Goal: Information Seeking & Learning: Learn about a topic

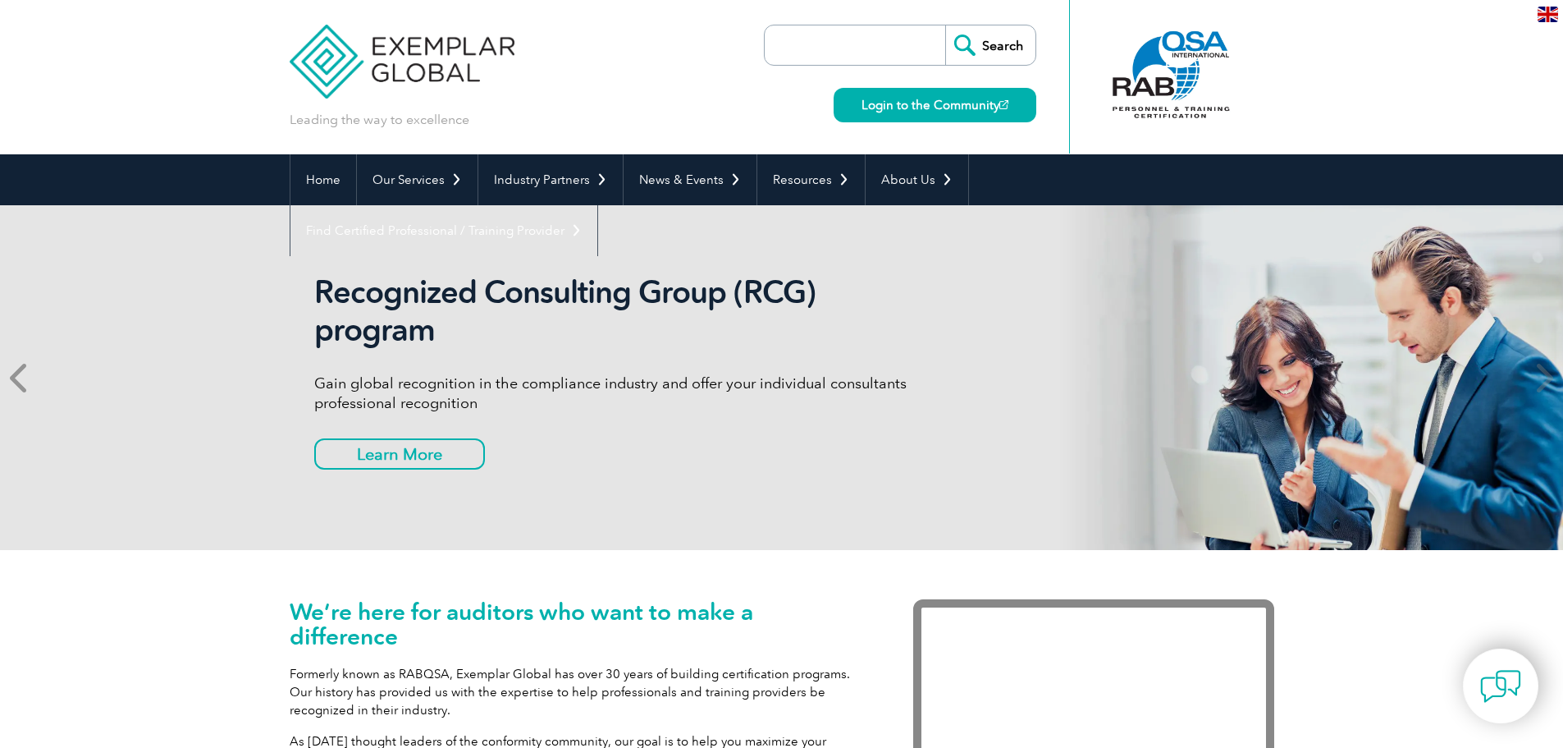
click at [25, 377] on icon at bounding box center [20, 377] width 21 height 0
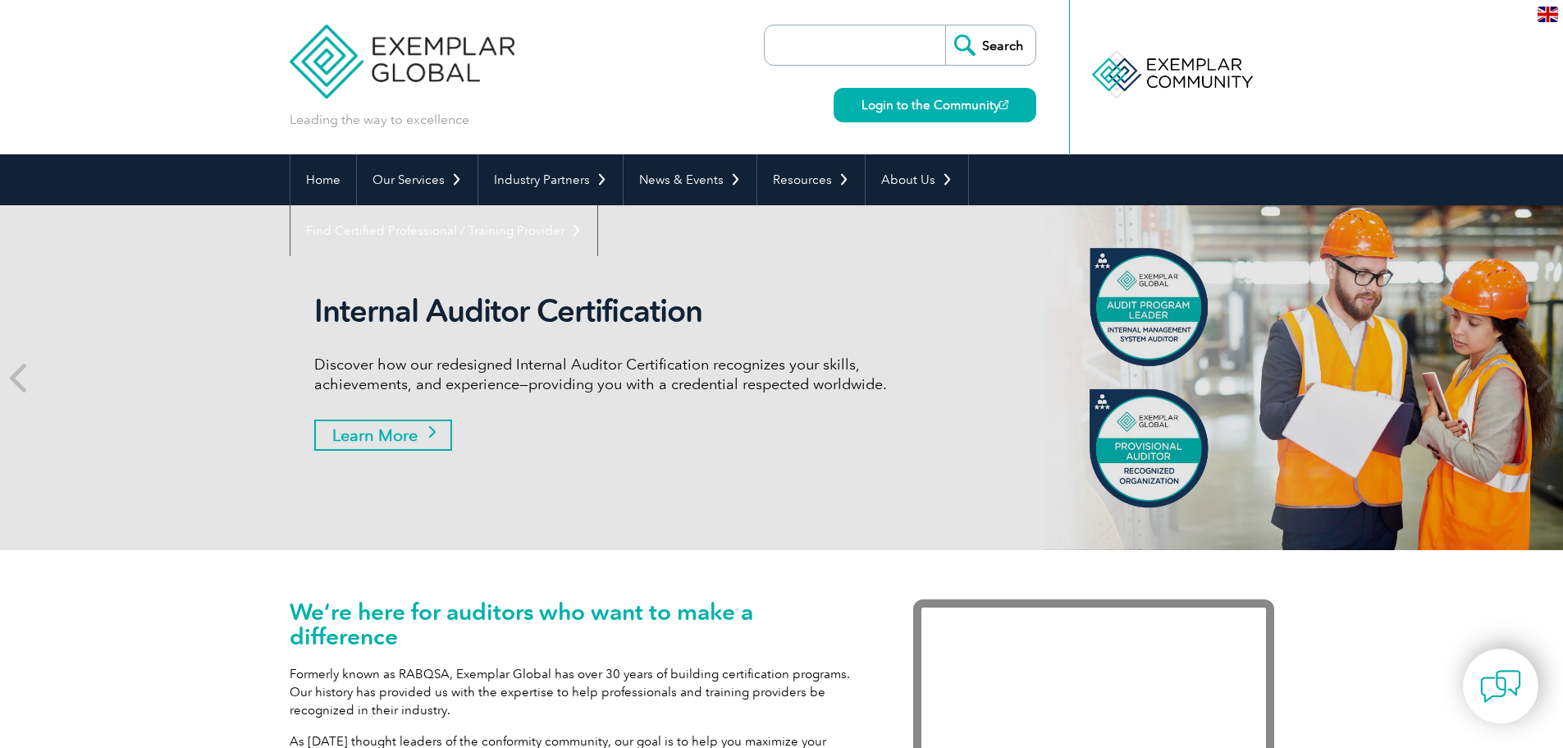
click at [390, 433] on link "Learn More" at bounding box center [383, 434] width 138 height 31
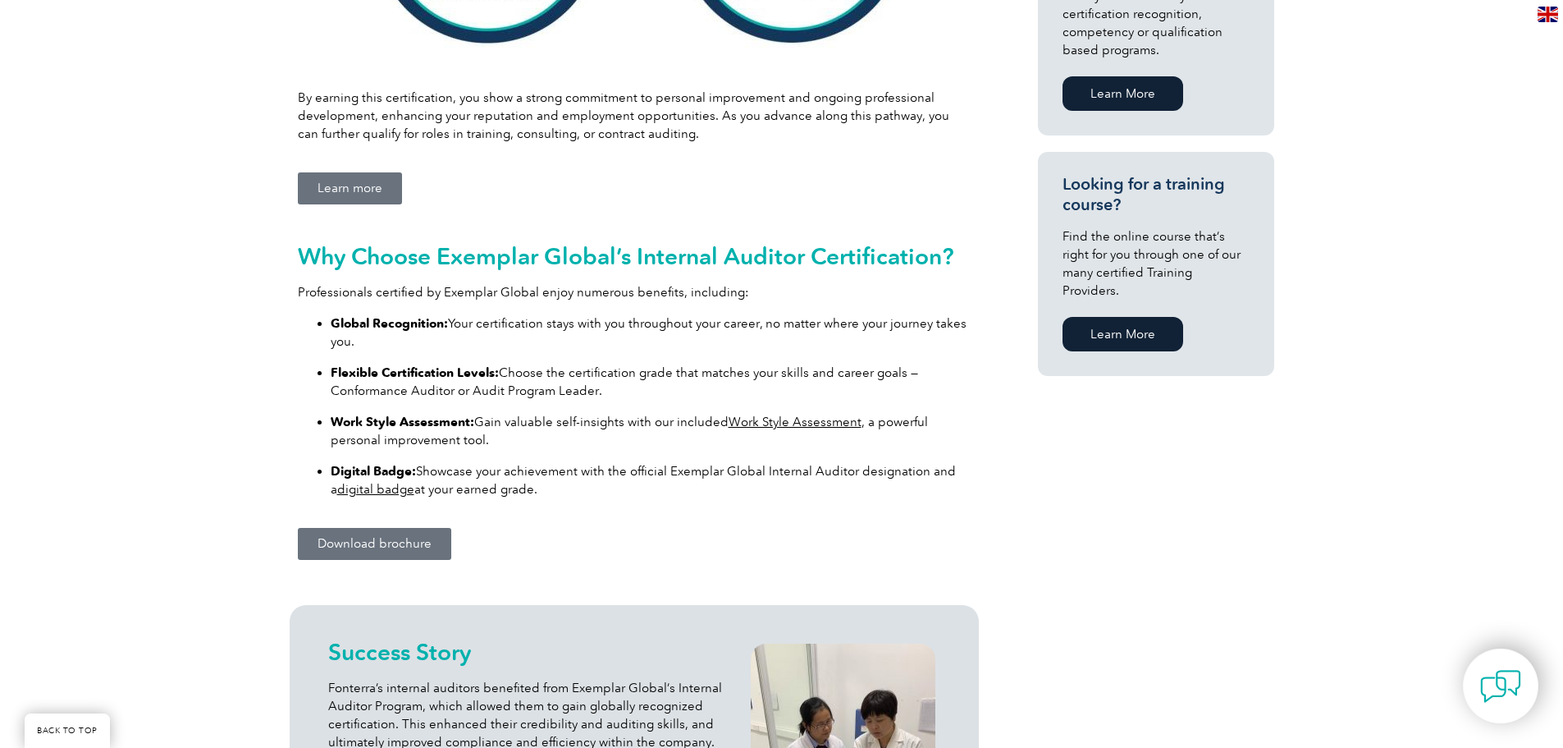
scroll to position [985, 0]
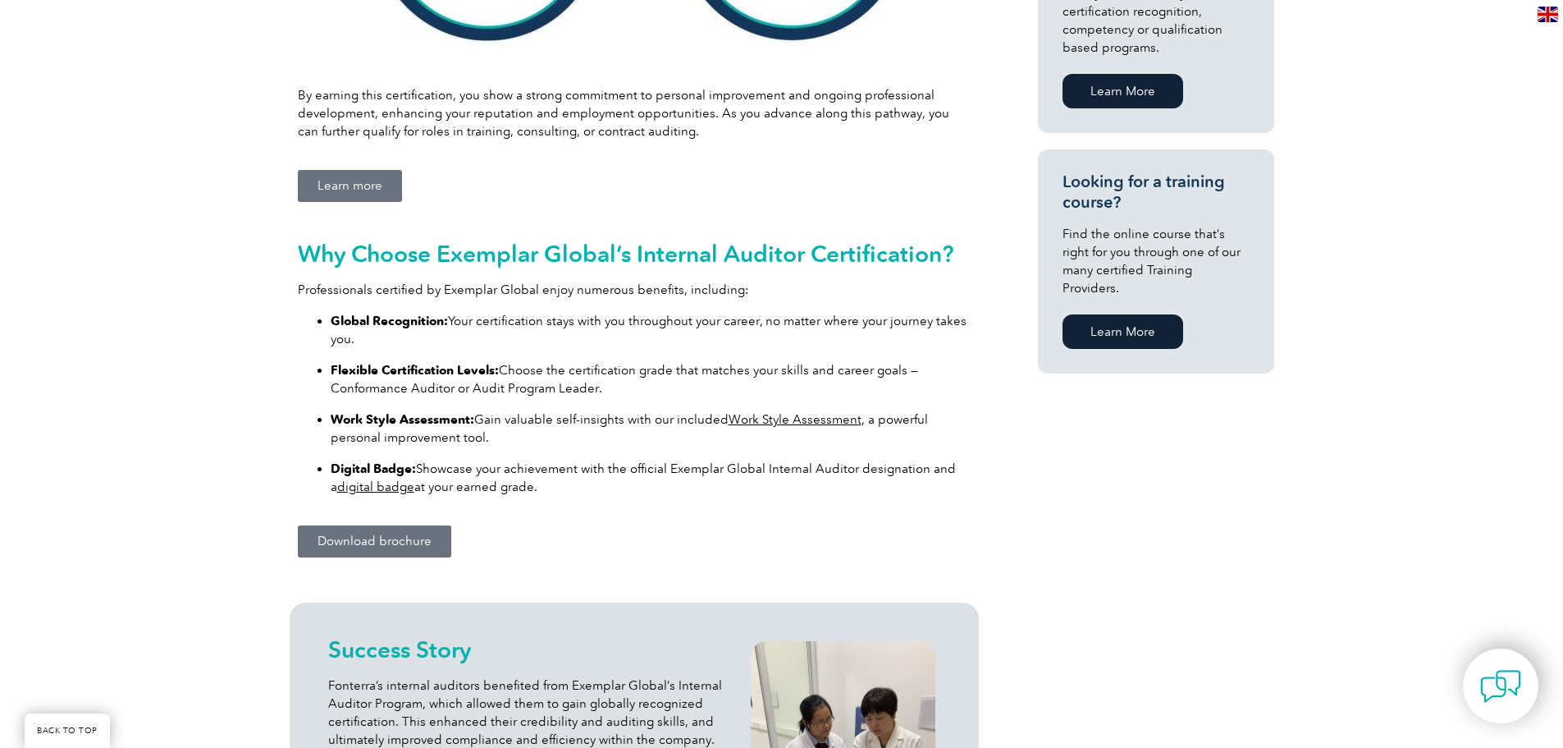
click at [343, 533] on link "Download brochure" at bounding box center [374, 541] width 153 height 32
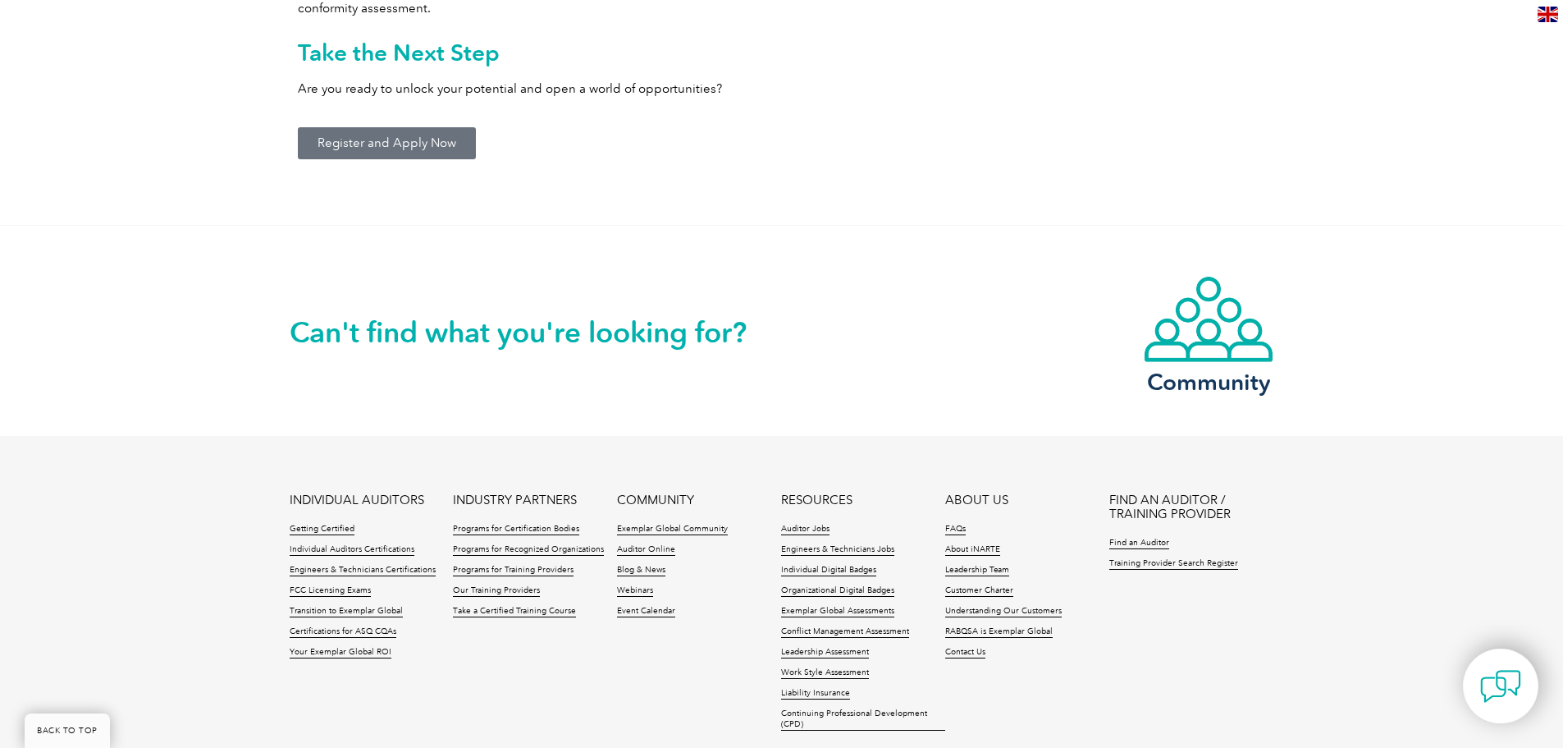
scroll to position [2134, 0]
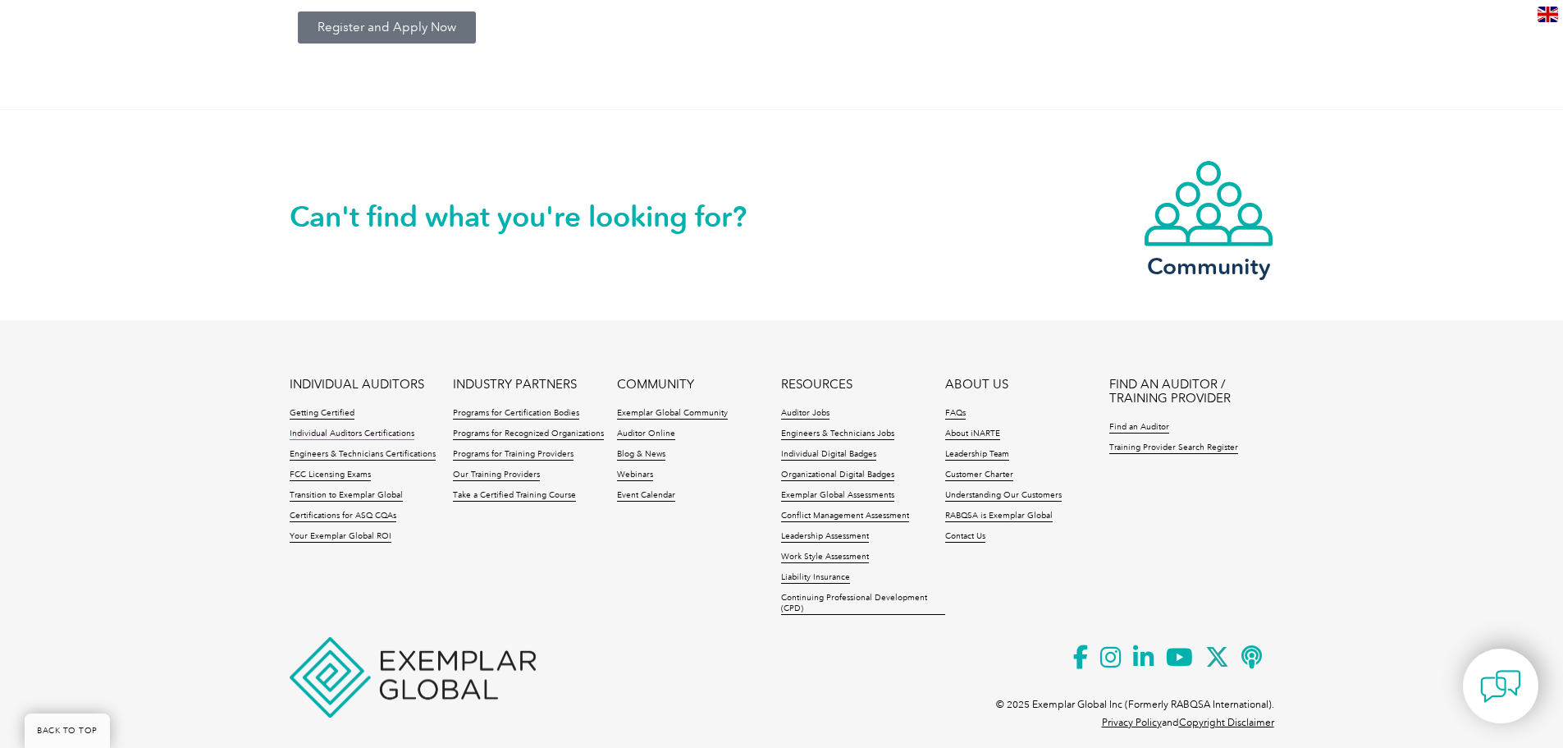
click at [336, 433] on link "Individual Auditors Certifications" at bounding box center [352, 433] width 125 height 11
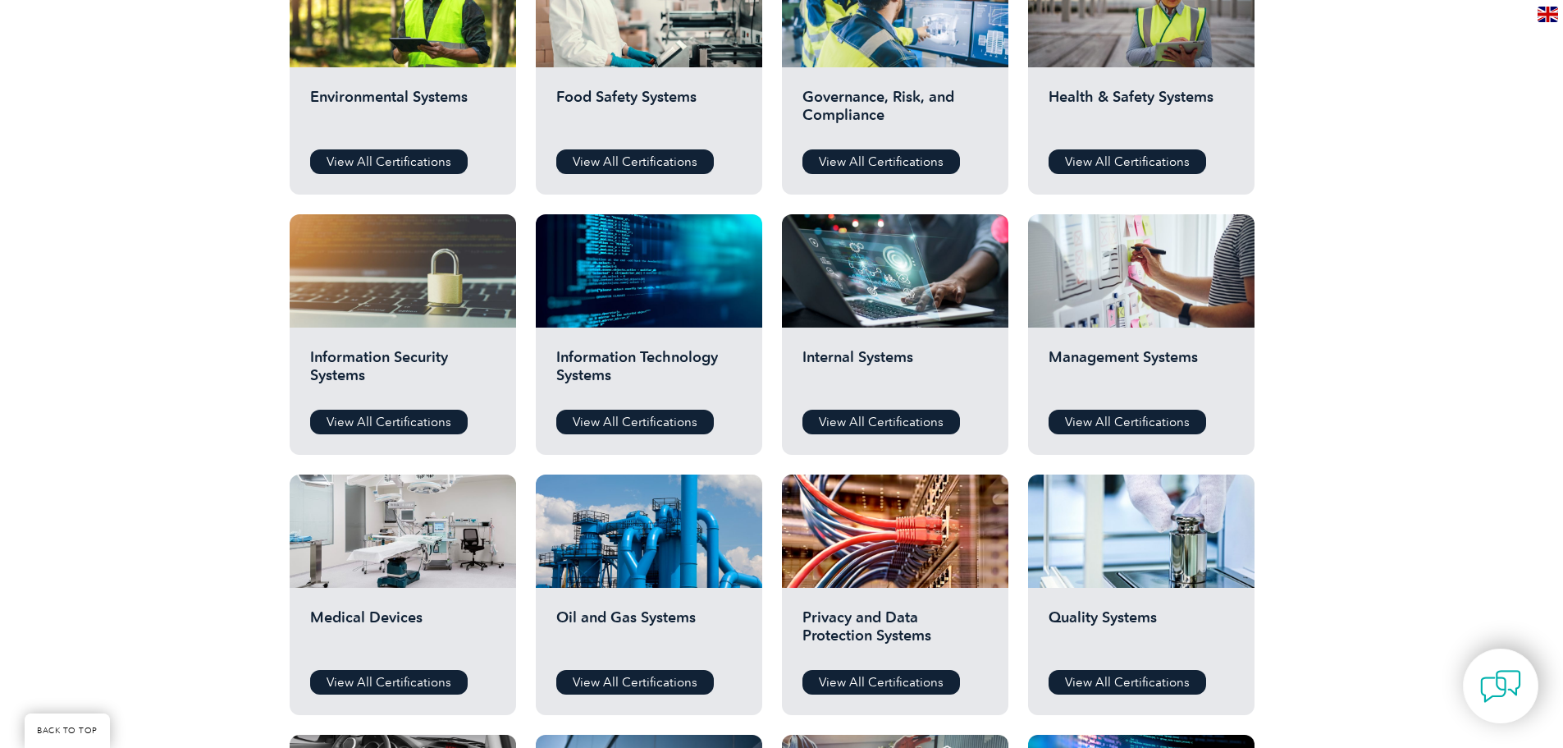
scroll to position [556, 0]
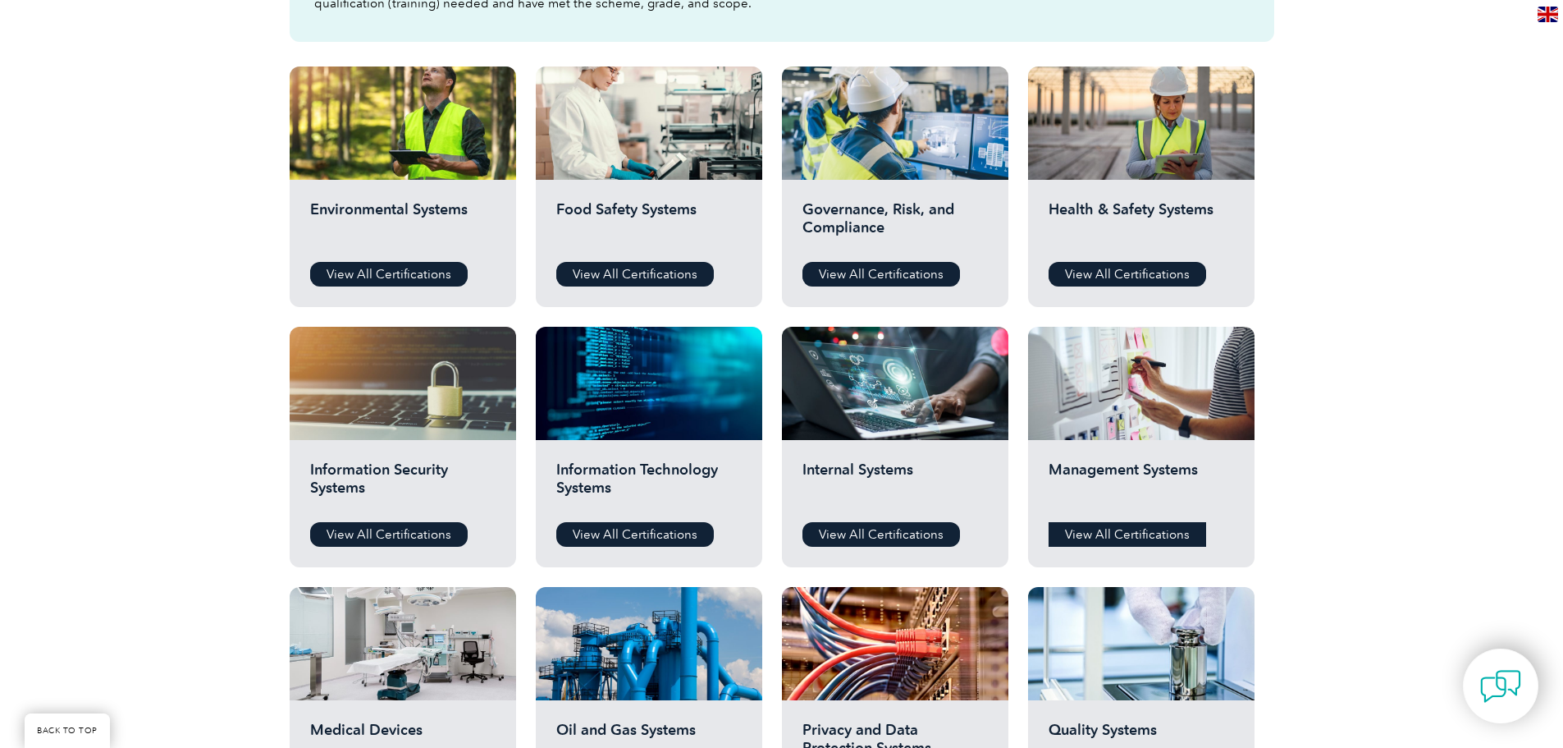
drag, startPoint x: 1158, startPoint y: 534, endPoint x: 1146, endPoint y: 536, distance: 12.4
click at [1155, 534] on link "View All Certifications" at bounding box center [1128, 534] width 158 height 25
click at [1118, 269] on link "View All Certifications" at bounding box center [1128, 274] width 158 height 25
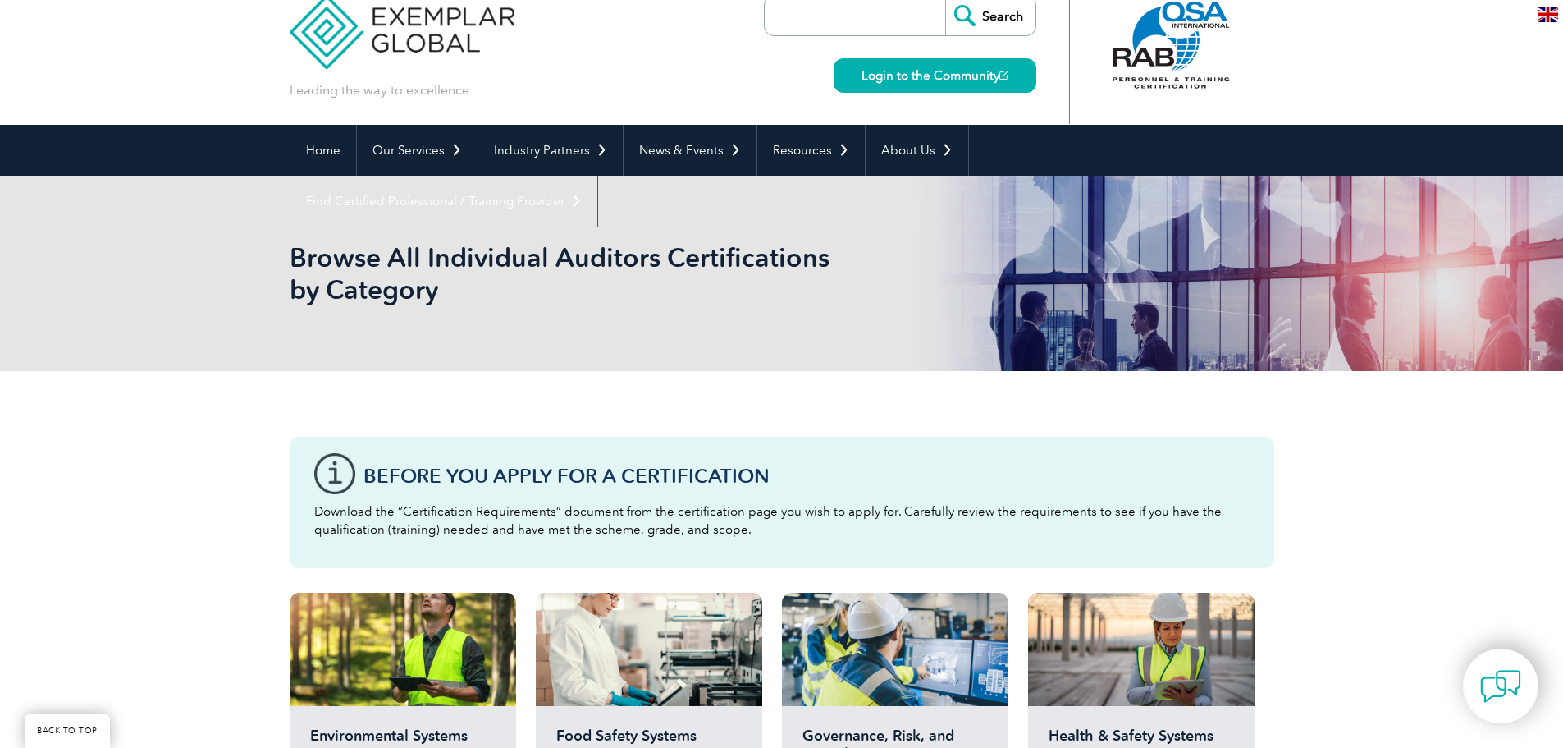
scroll to position [0, 0]
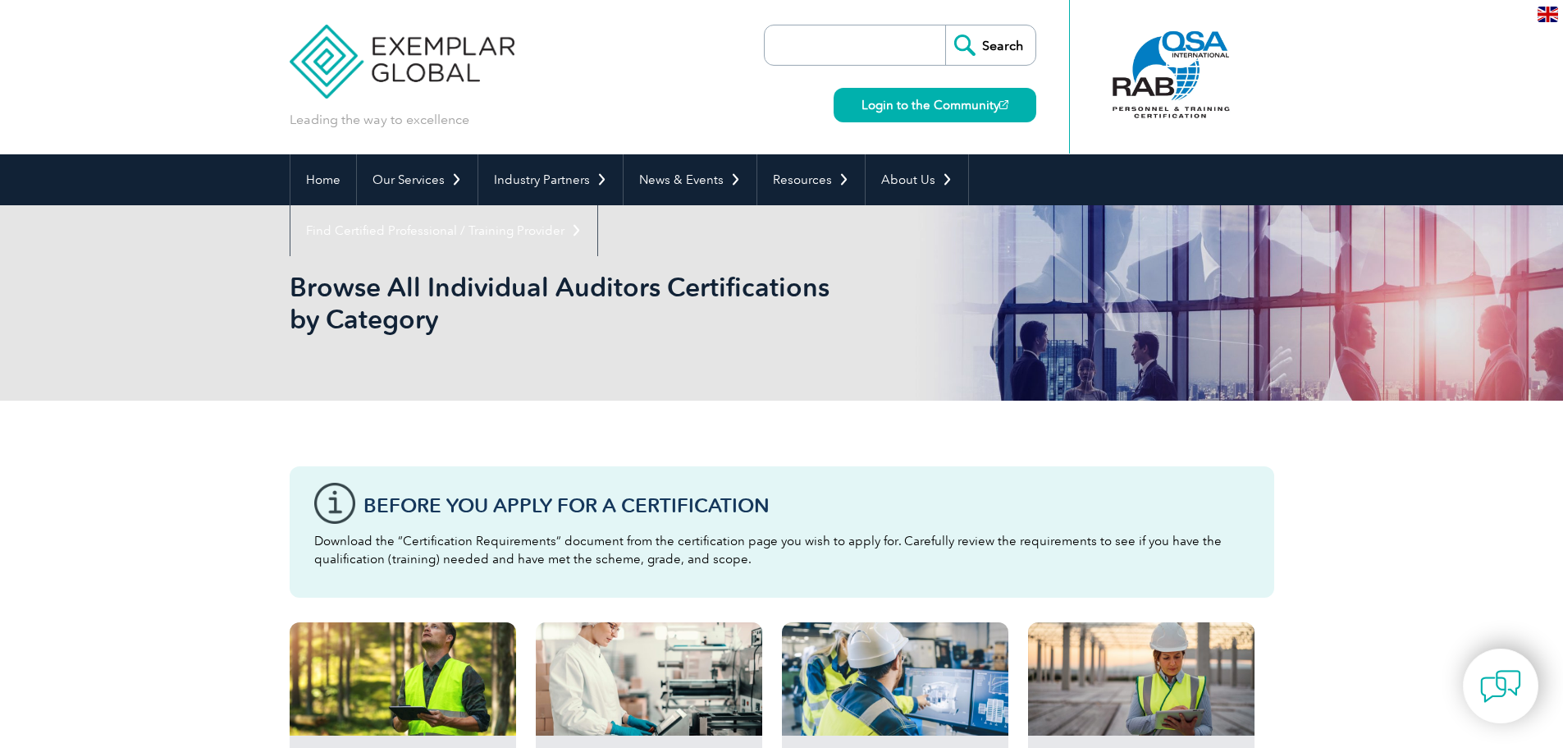
click at [904, 45] on input "search" at bounding box center [859, 44] width 172 height 39
type input "exemplarlink"
click at [945, 25] on input "Search" at bounding box center [990, 44] width 90 height 39
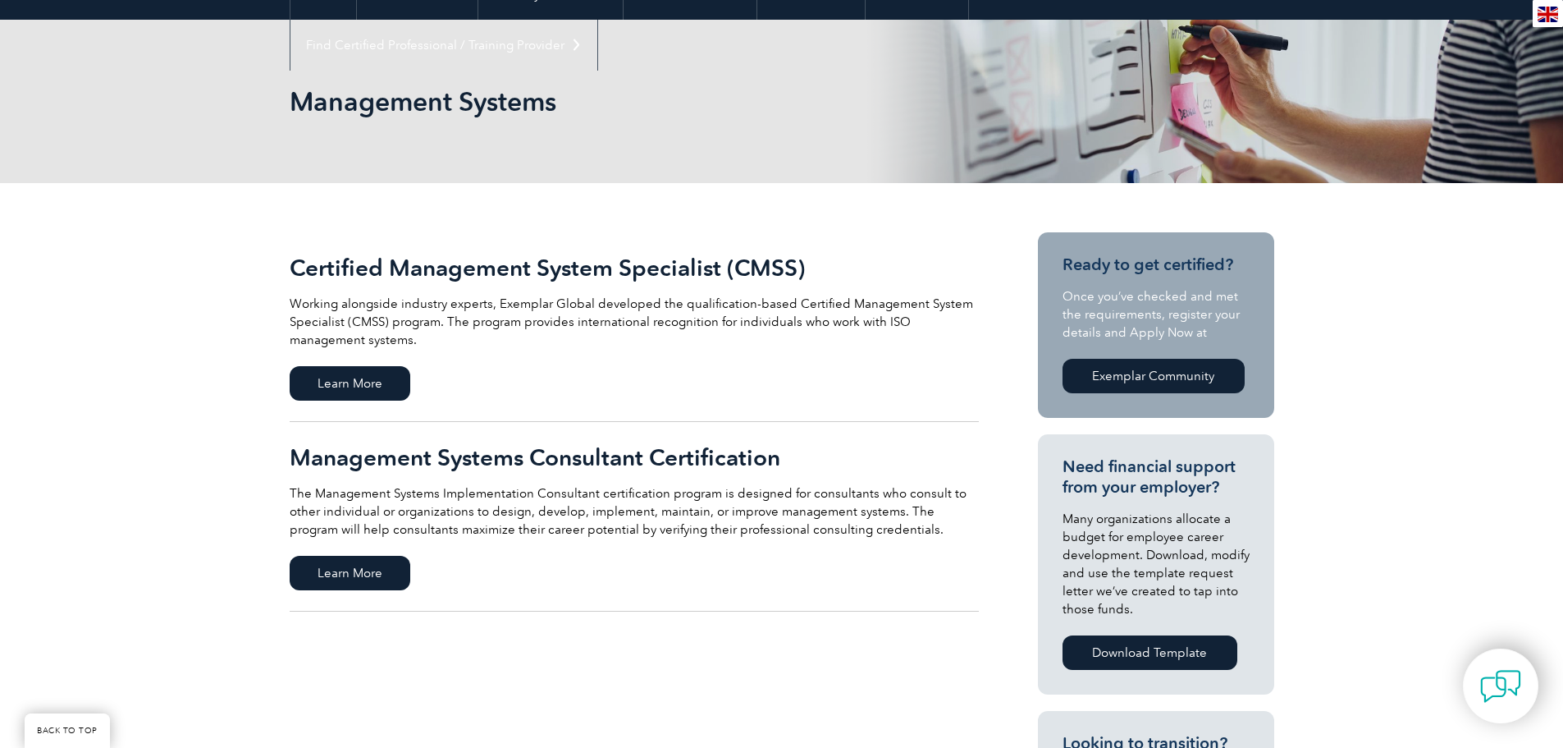
scroll to position [164, 0]
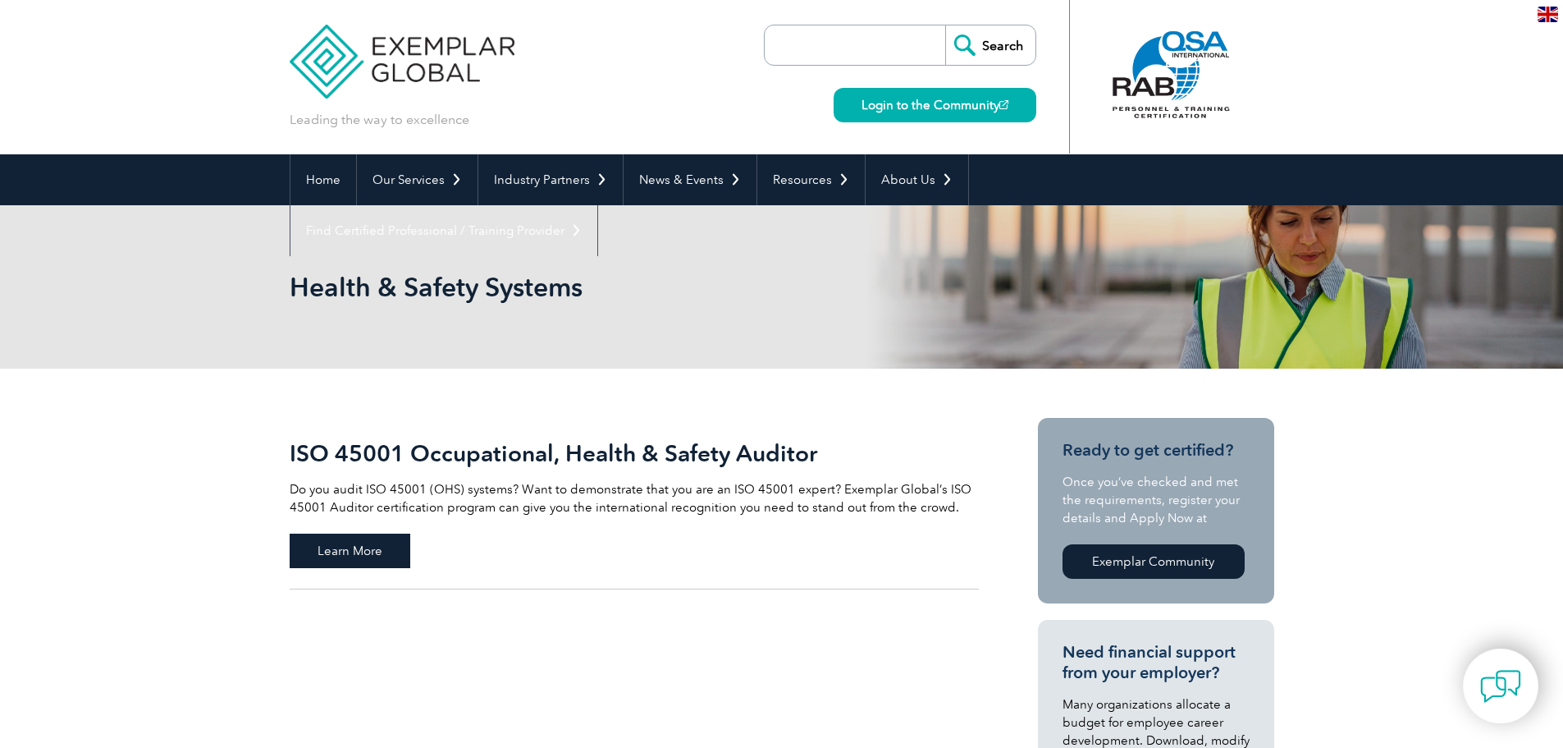
click at [375, 555] on span "Learn More" at bounding box center [350, 550] width 121 height 34
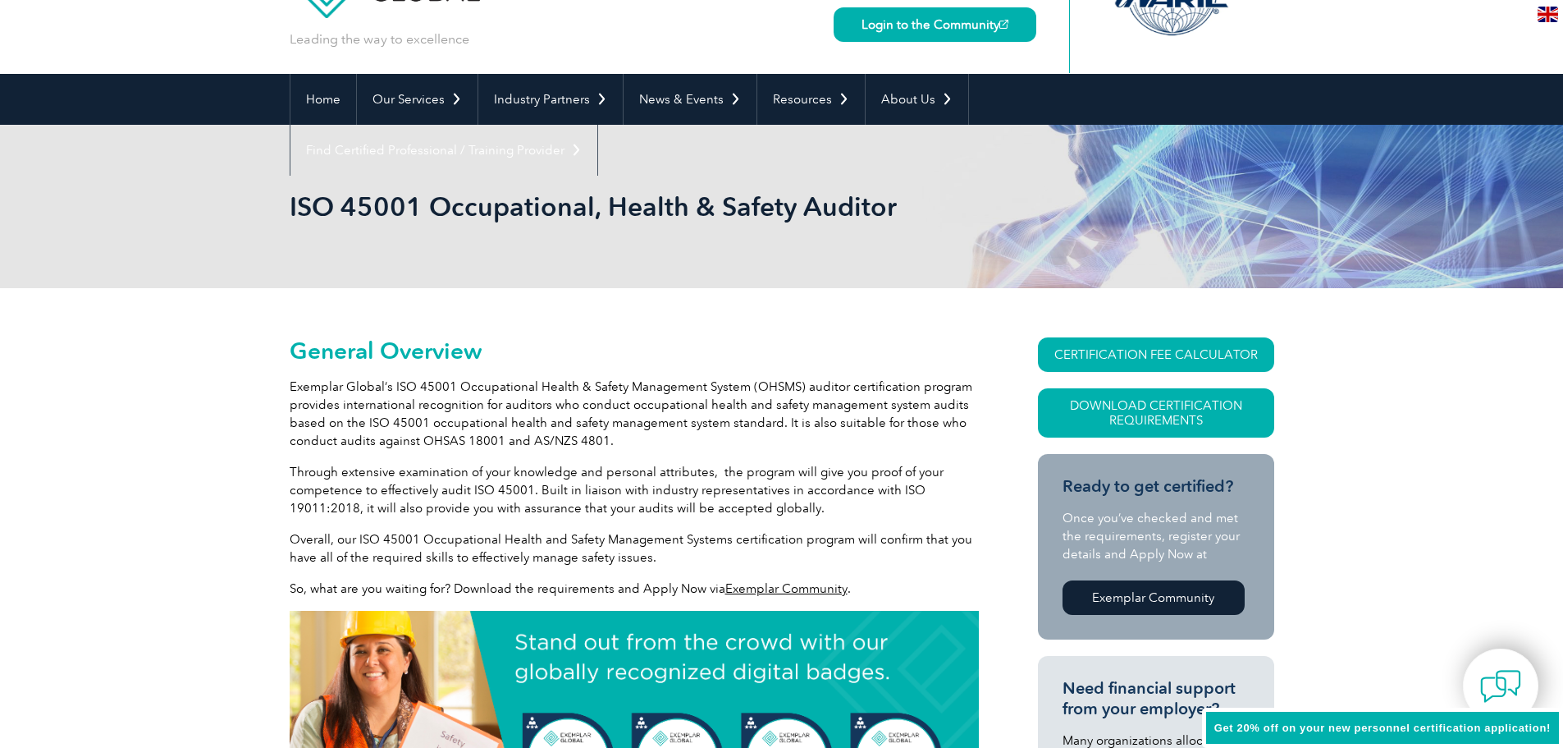
scroll to position [82, 0]
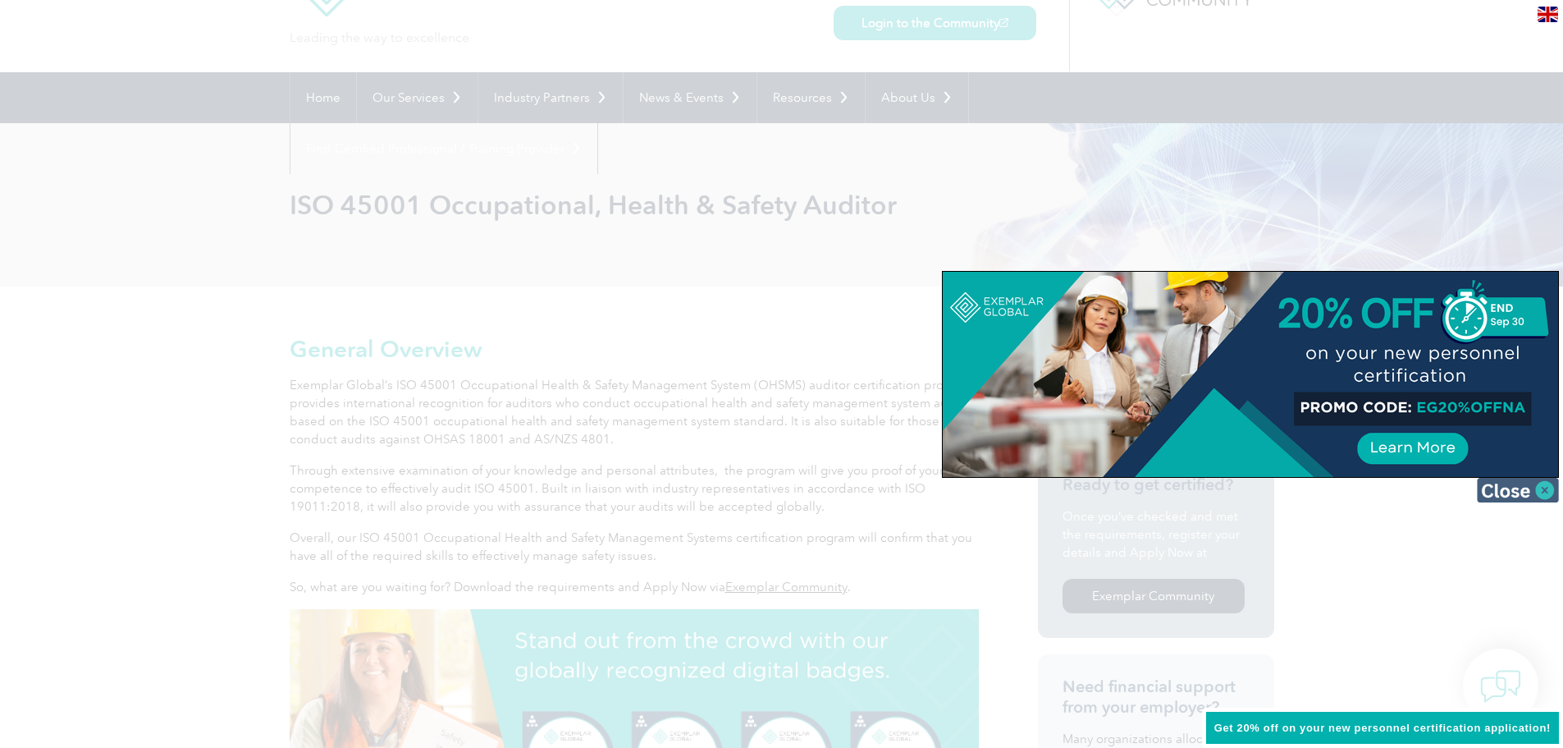
click at [1545, 490] on img at bounding box center [1518, 490] width 82 height 25
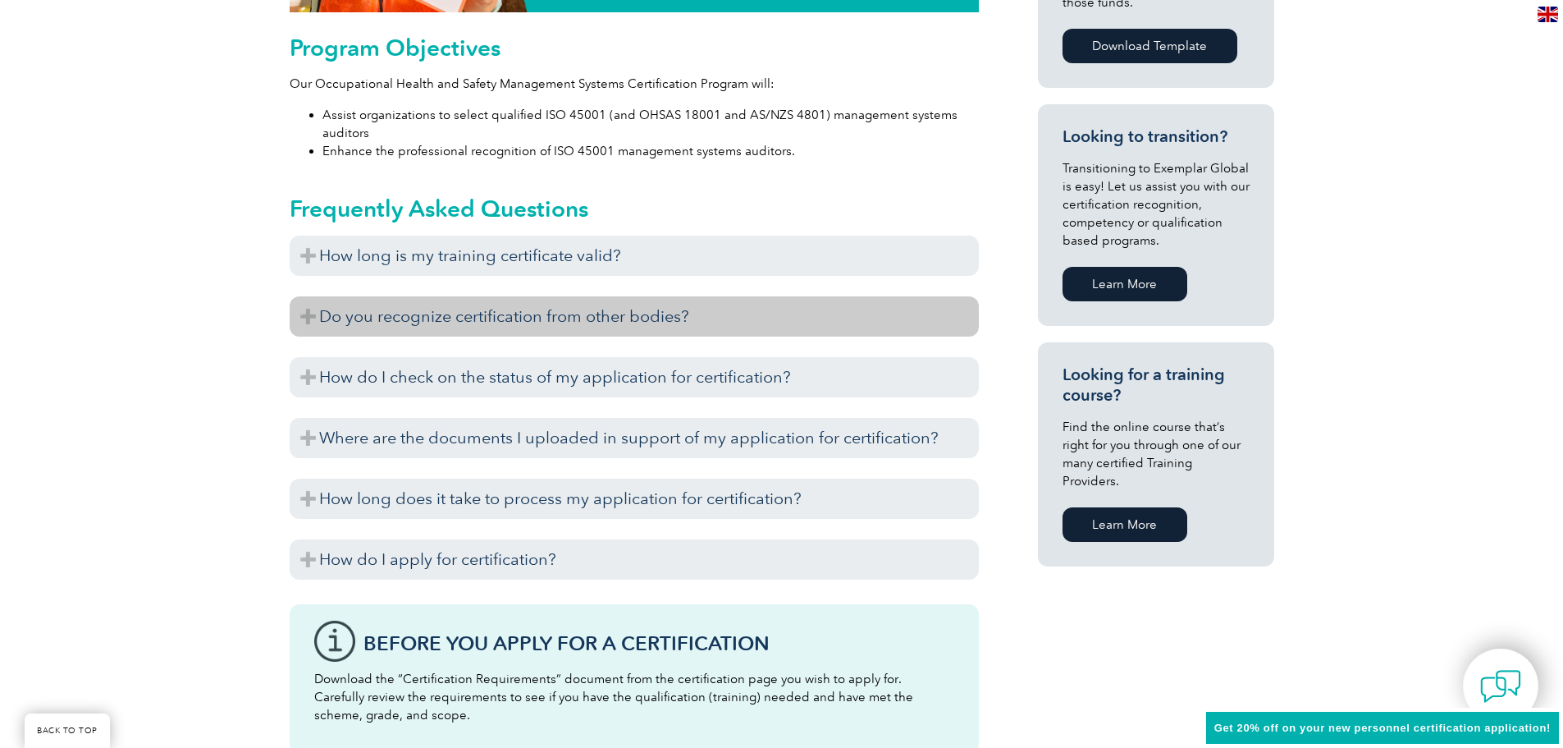
scroll to position [985, 0]
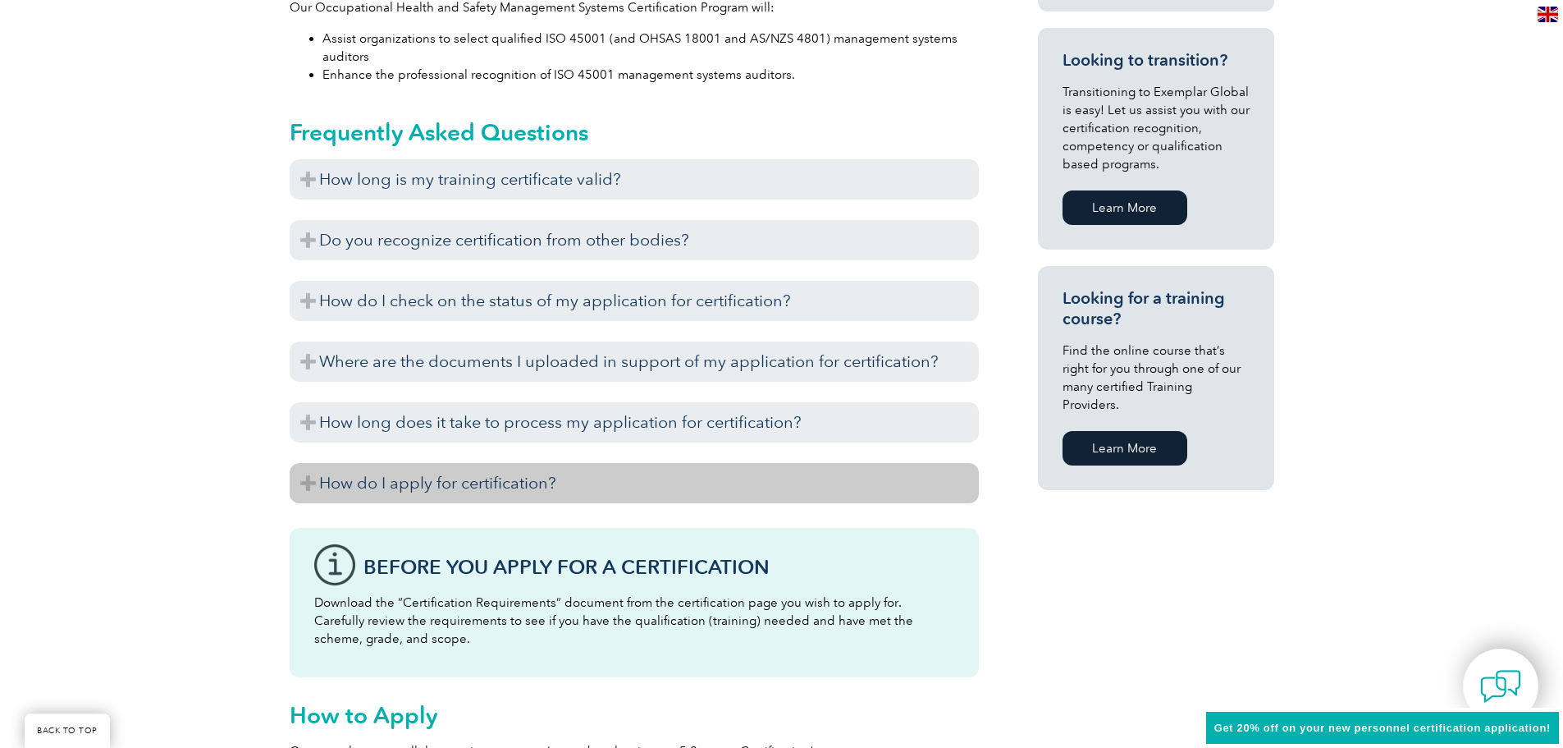
click at [509, 493] on h3 "How do I apply for certification?" at bounding box center [634, 483] width 689 height 40
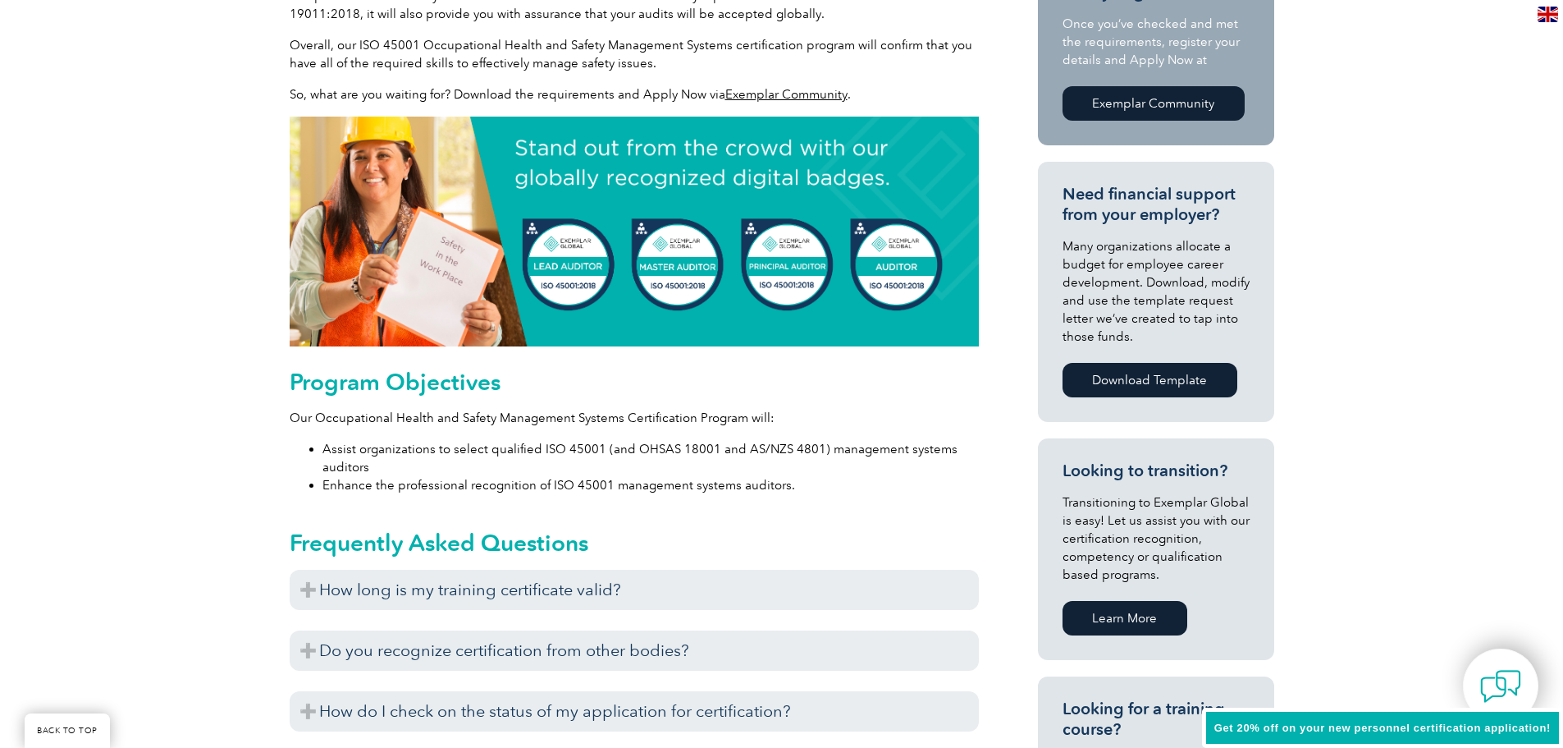
scroll to position [0, 0]
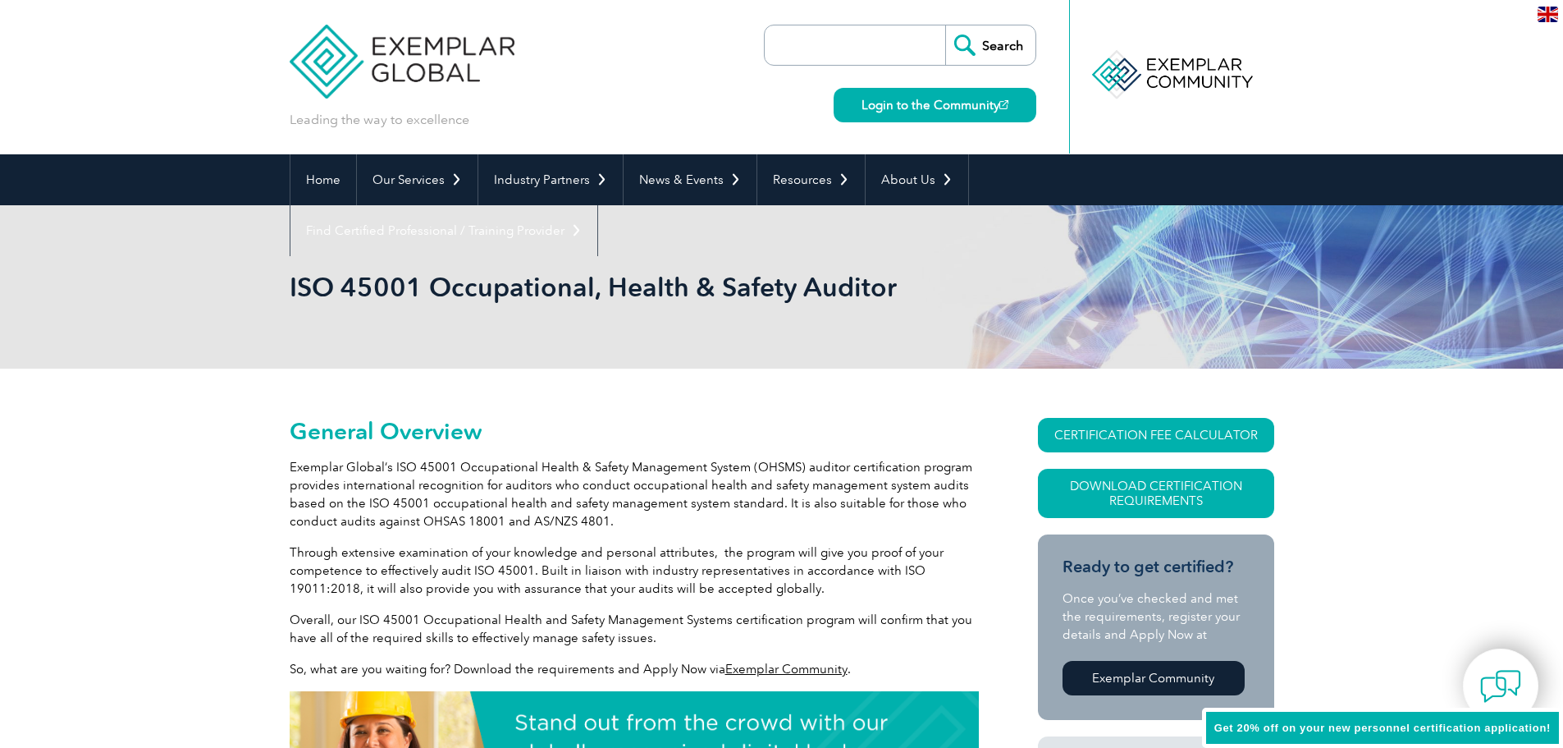
click at [399, 48] on img at bounding box center [403, 49] width 226 height 98
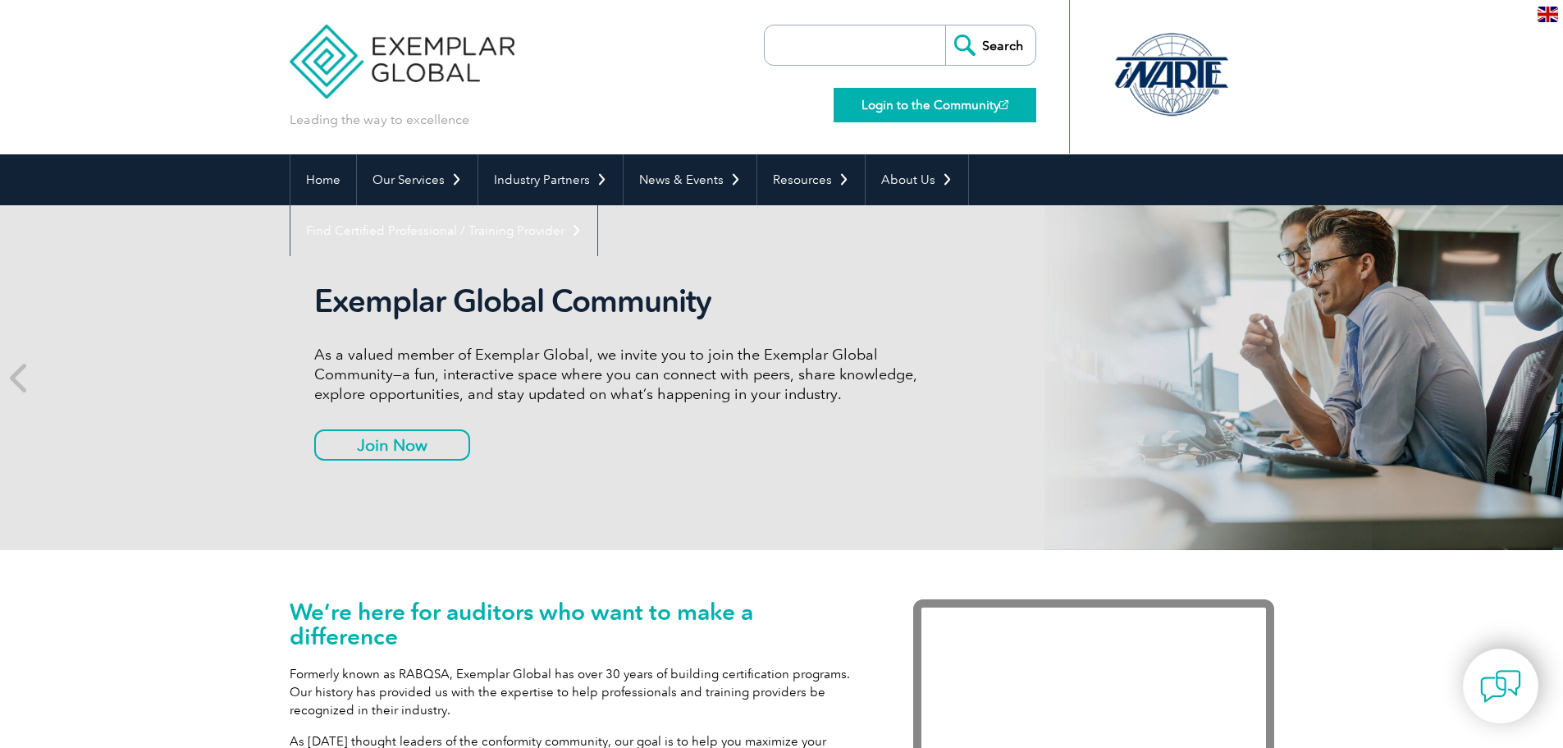
click at [930, 114] on link "Login to the Community" at bounding box center [935, 105] width 203 height 34
click at [319, 172] on link "Home" at bounding box center [323, 179] width 66 height 51
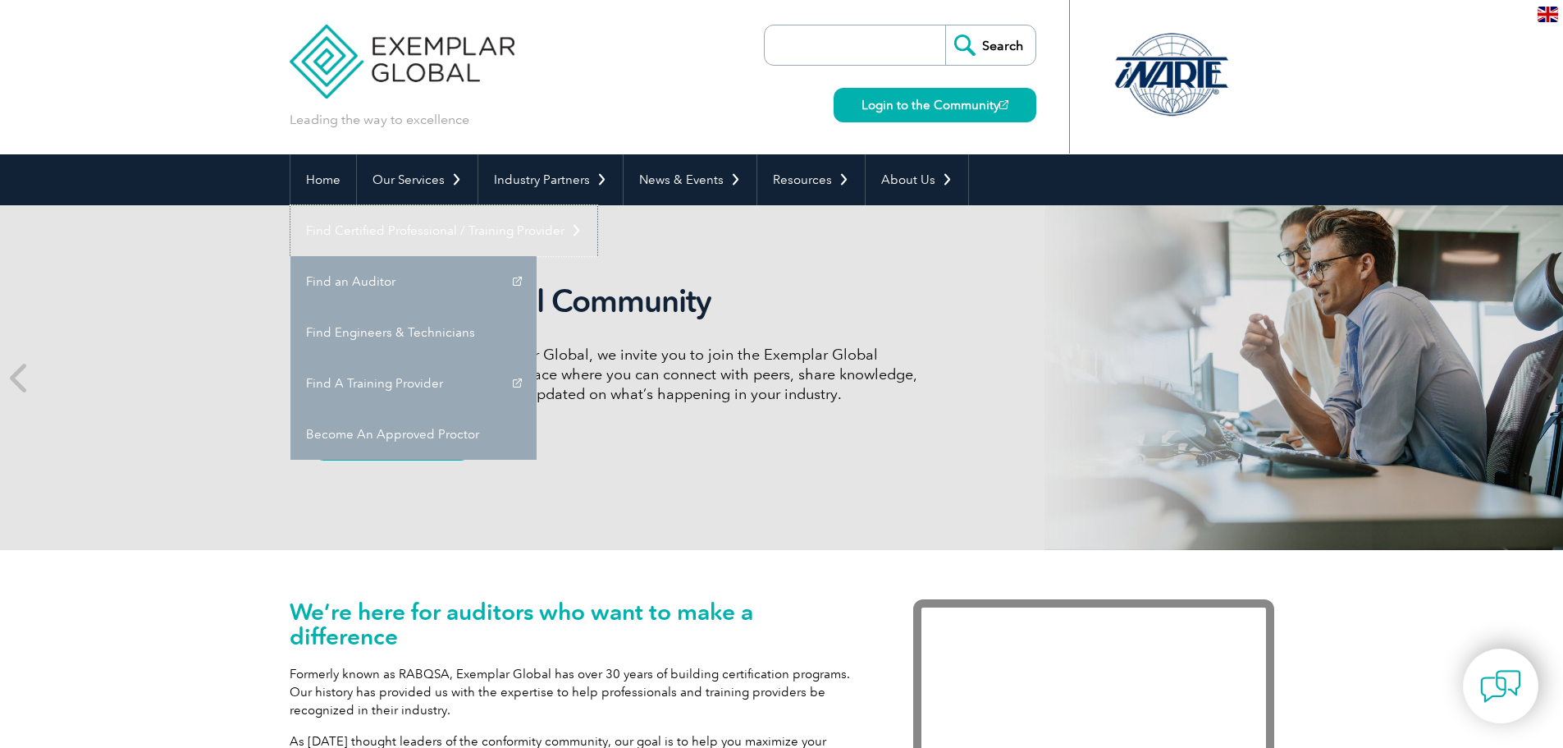
click at [597, 205] on link "Find Certified Professional / Training Provider" at bounding box center [443, 230] width 307 height 51
click at [537, 256] on link "Find an Auditor" at bounding box center [413, 281] width 246 height 51
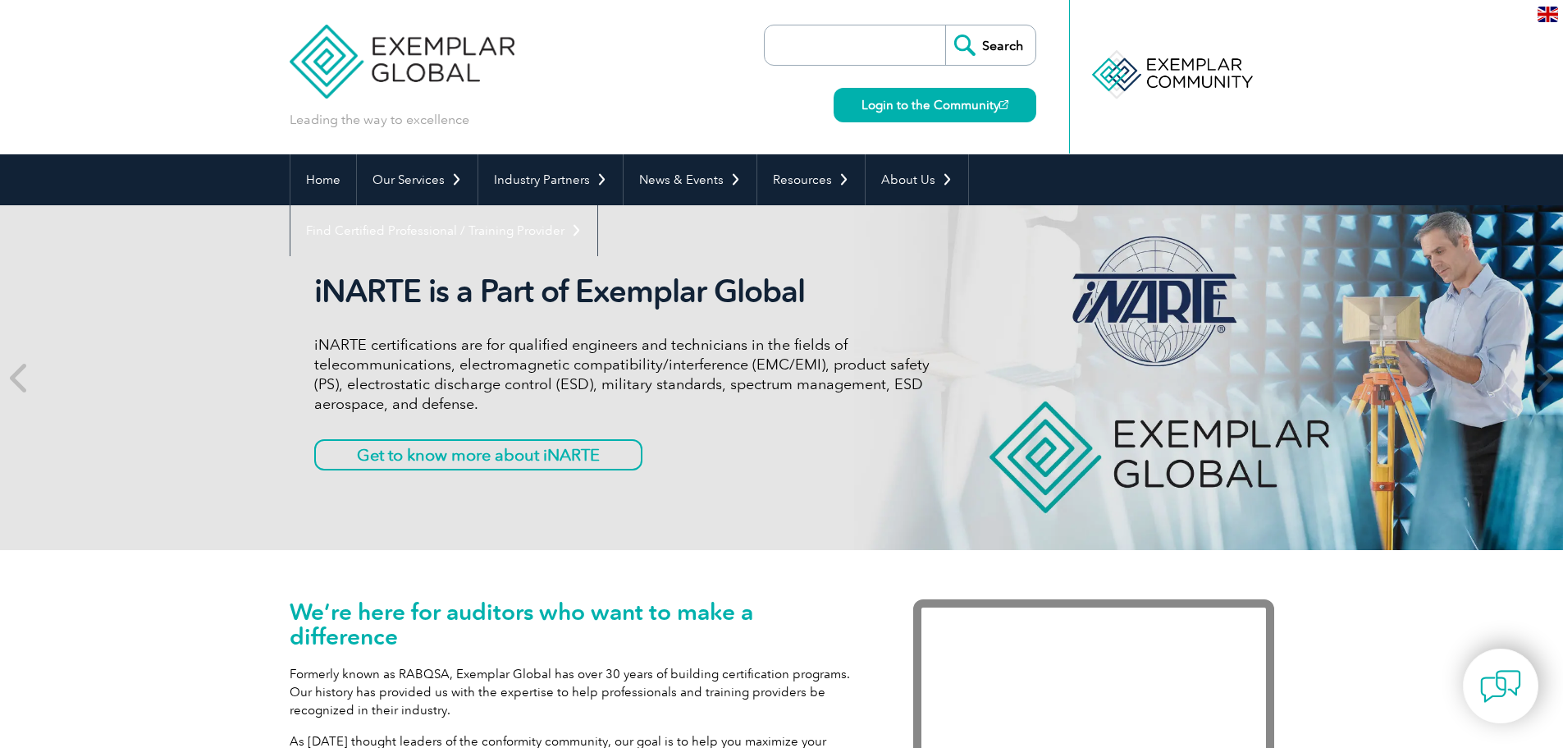
click at [435, 48] on img at bounding box center [403, 49] width 226 height 98
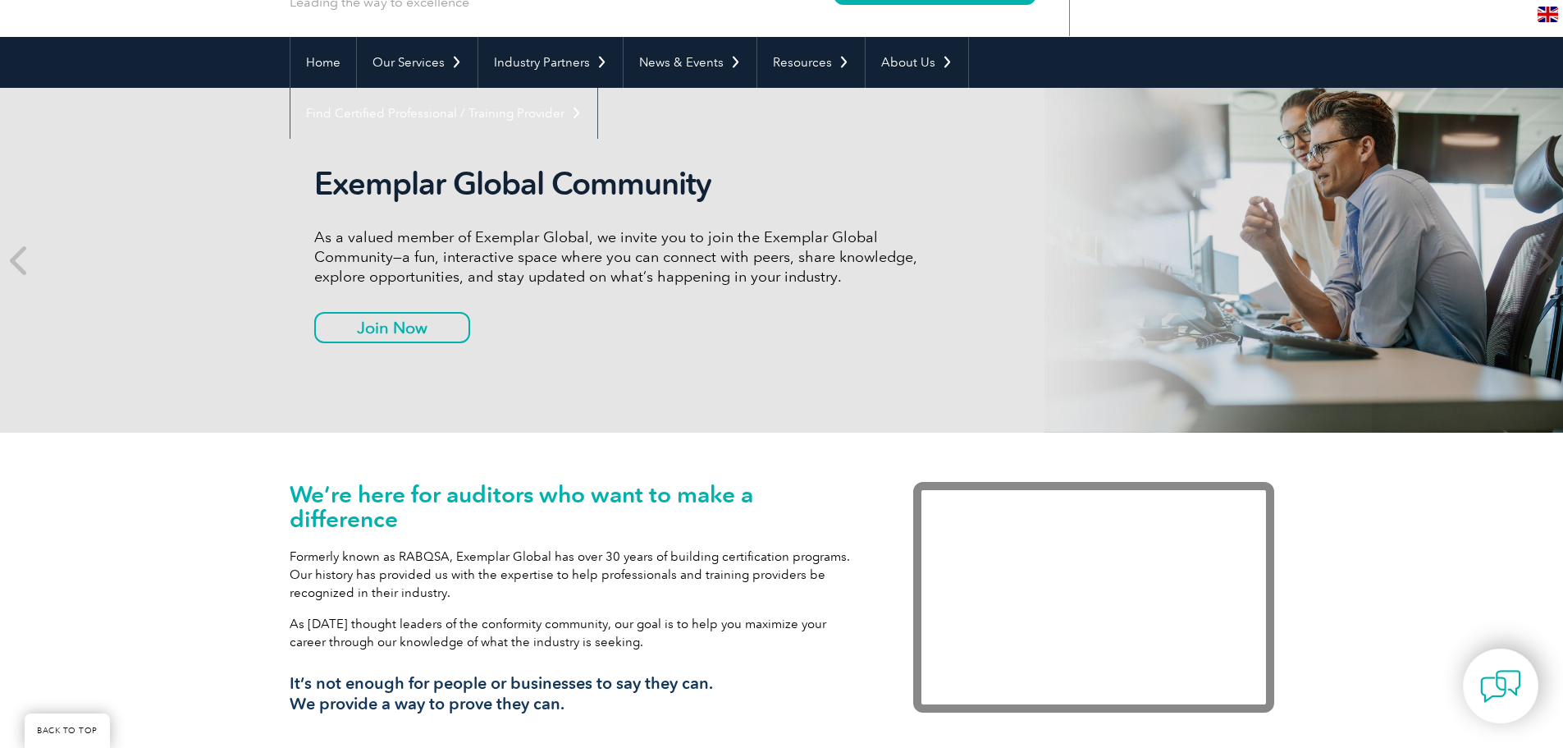
scroll to position [164, 0]
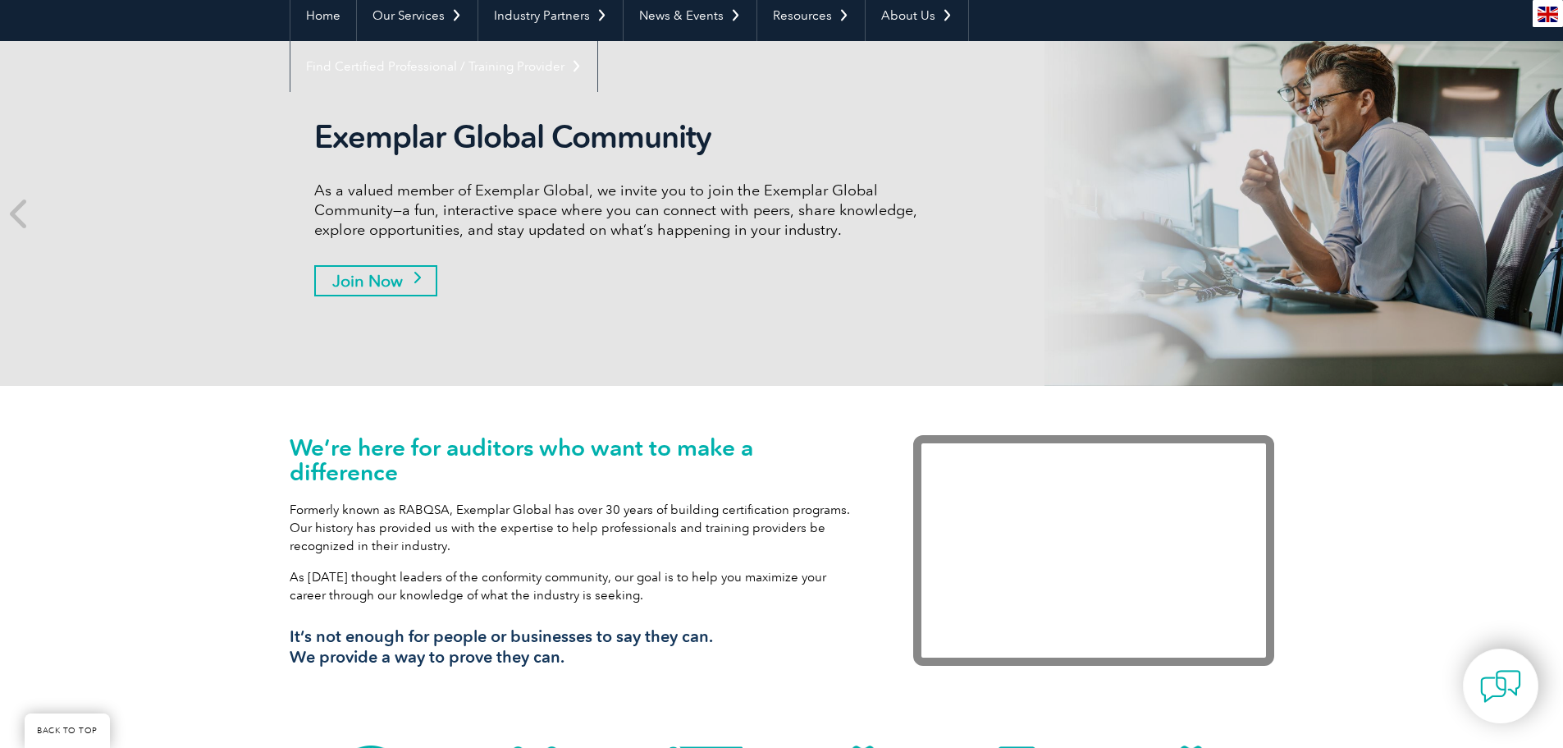
click at [428, 285] on link "Join Now" at bounding box center [375, 280] width 123 height 31
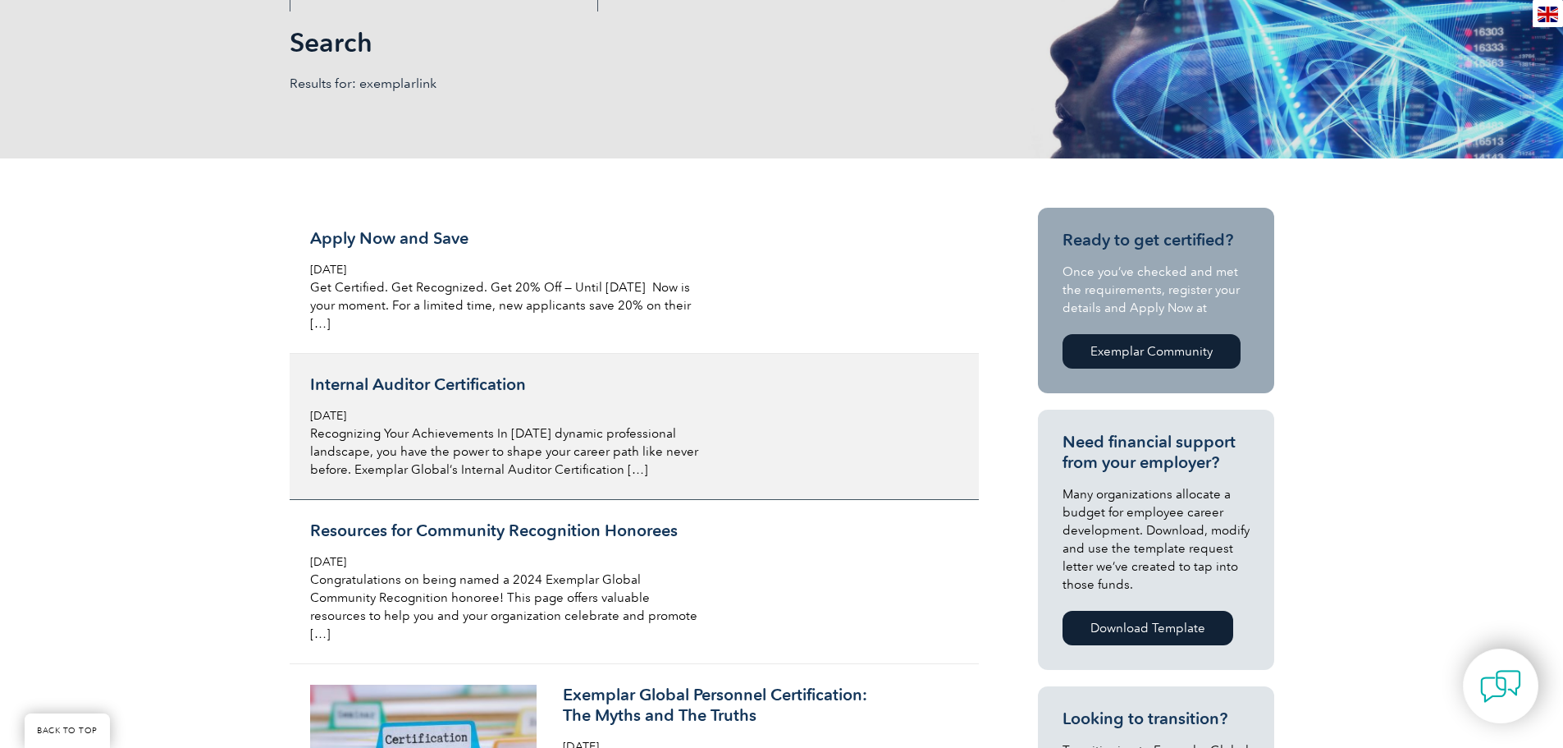
scroll to position [246, 0]
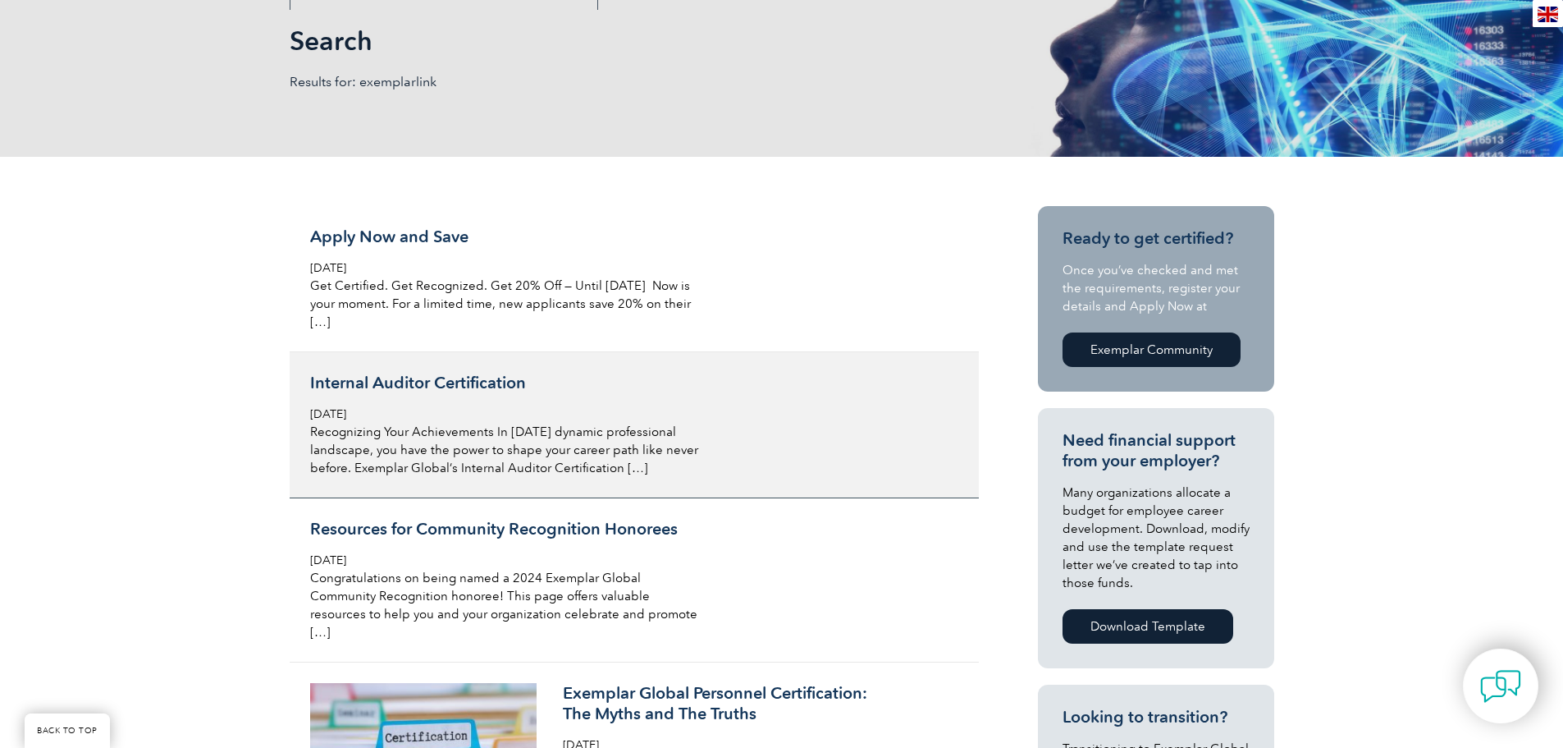
click at [449, 377] on h3 "Internal Auditor Certification" at bounding box center [504, 383] width 389 height 21
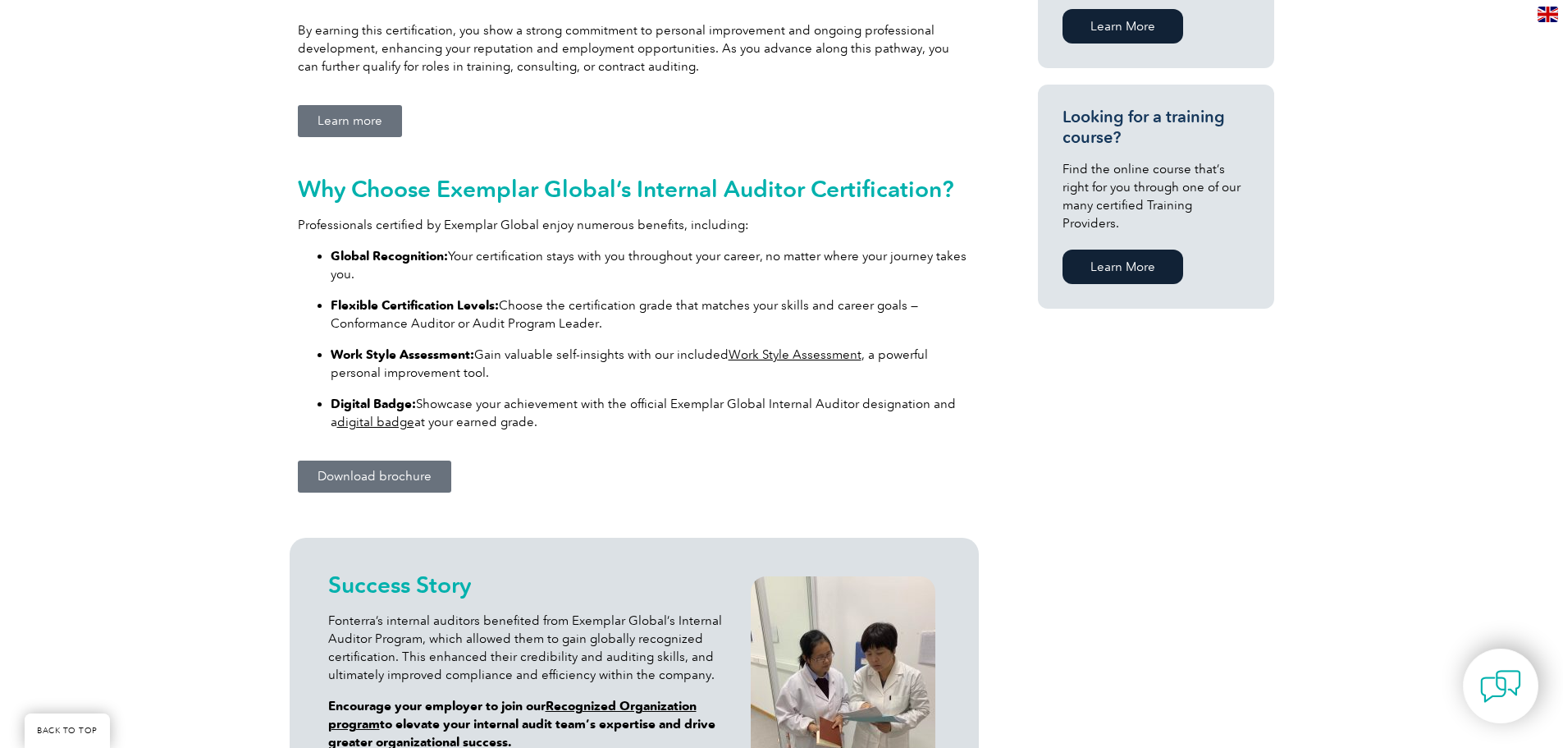
scroll to position [1231, 0]
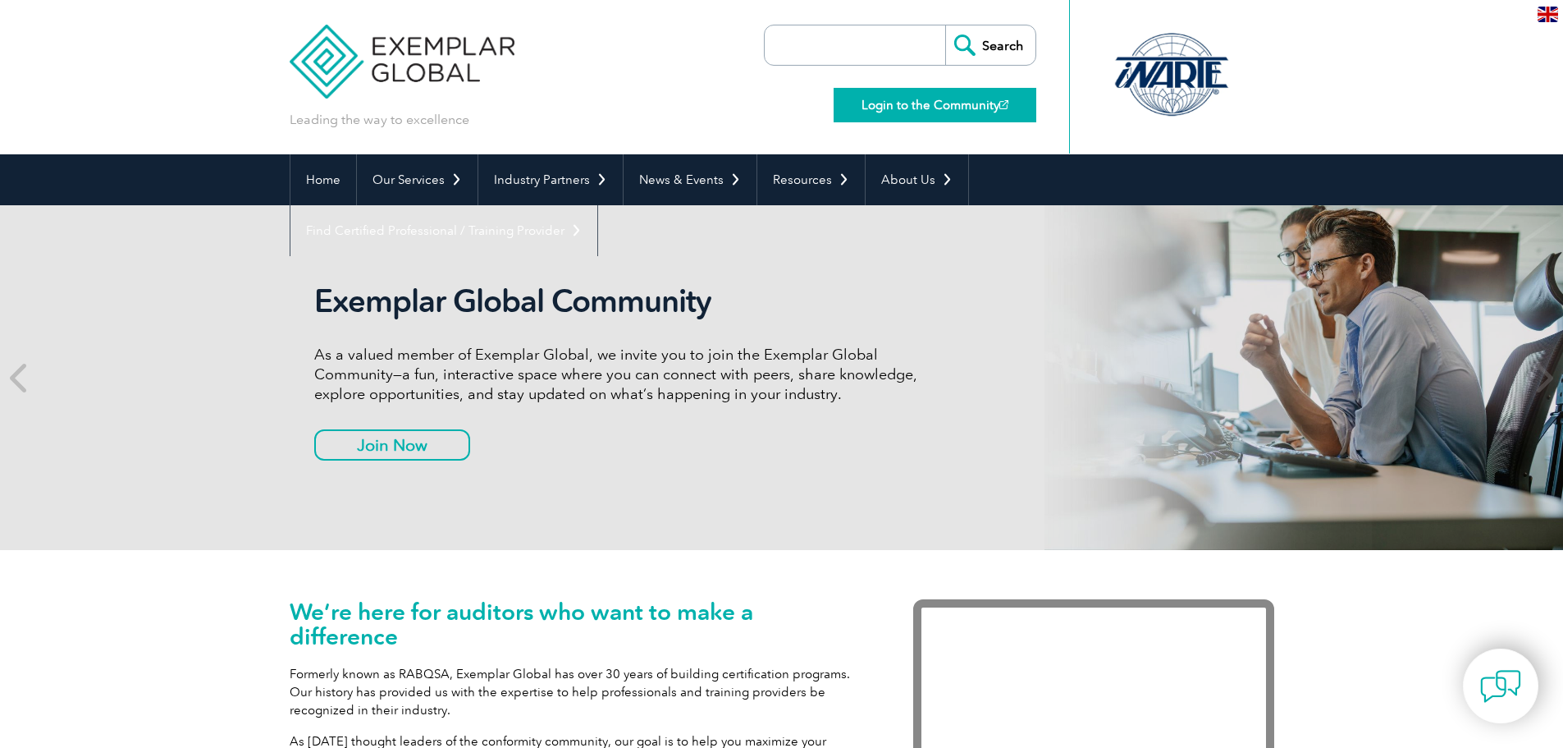
click at [1009, 105] on link "Login to the Community" at bounding box center [935, 105] width 203 height 34
